Goal: Navigation & Orientation: Find specific page/section

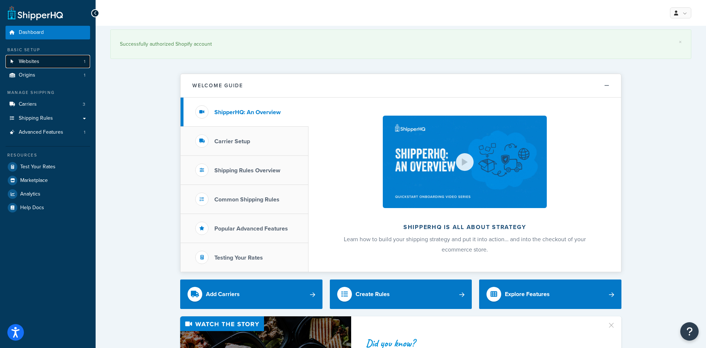
click at [45, 65] on link "Websites 1" at bounding box center [48, 62] width 85 height 14
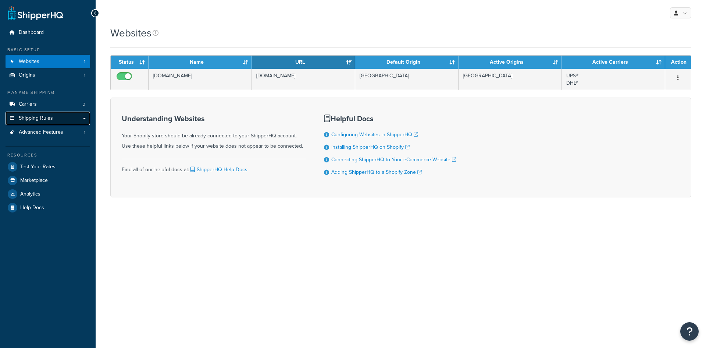
click at [45, 120] on span "Shipping Rules" at bounding box center [36, 118] width 34 height 6
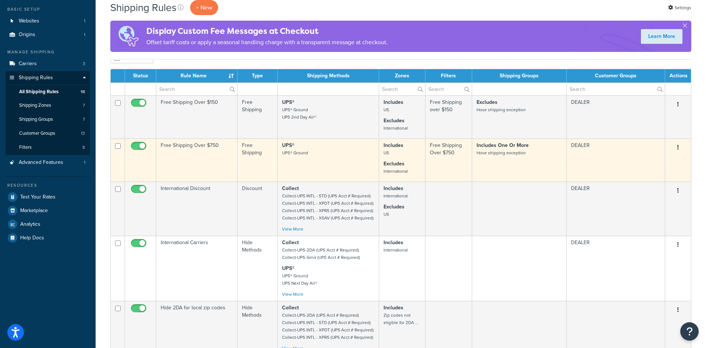
scroll to position [63, 0]
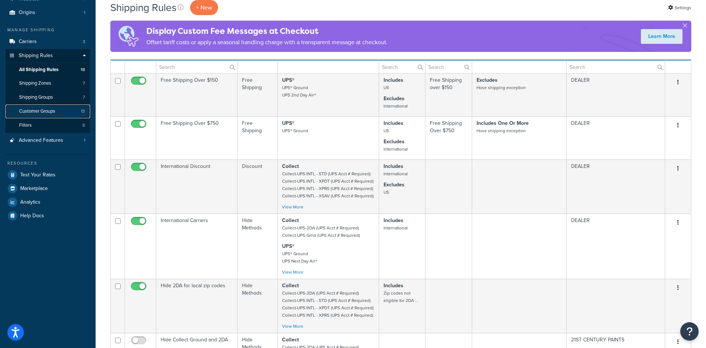
click at [40, 108] on span "Customer Groups" at bounding box center [37, 111] width 36 height 6
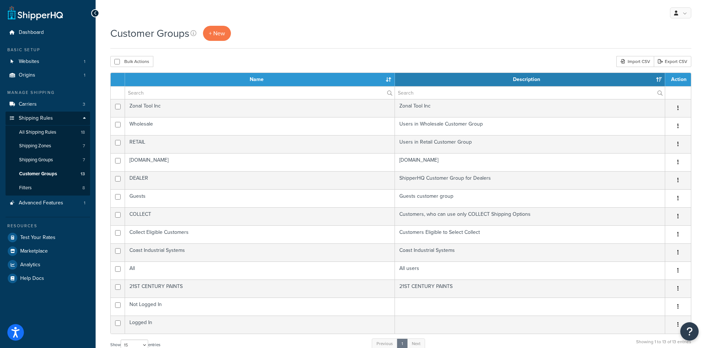
select select "15"
click at [46, 129] on span "All Shipping Rules" at bounding box center [37, 132] width 37 height 6
